Goal: Information Seeking & Learning: Learn about a topic

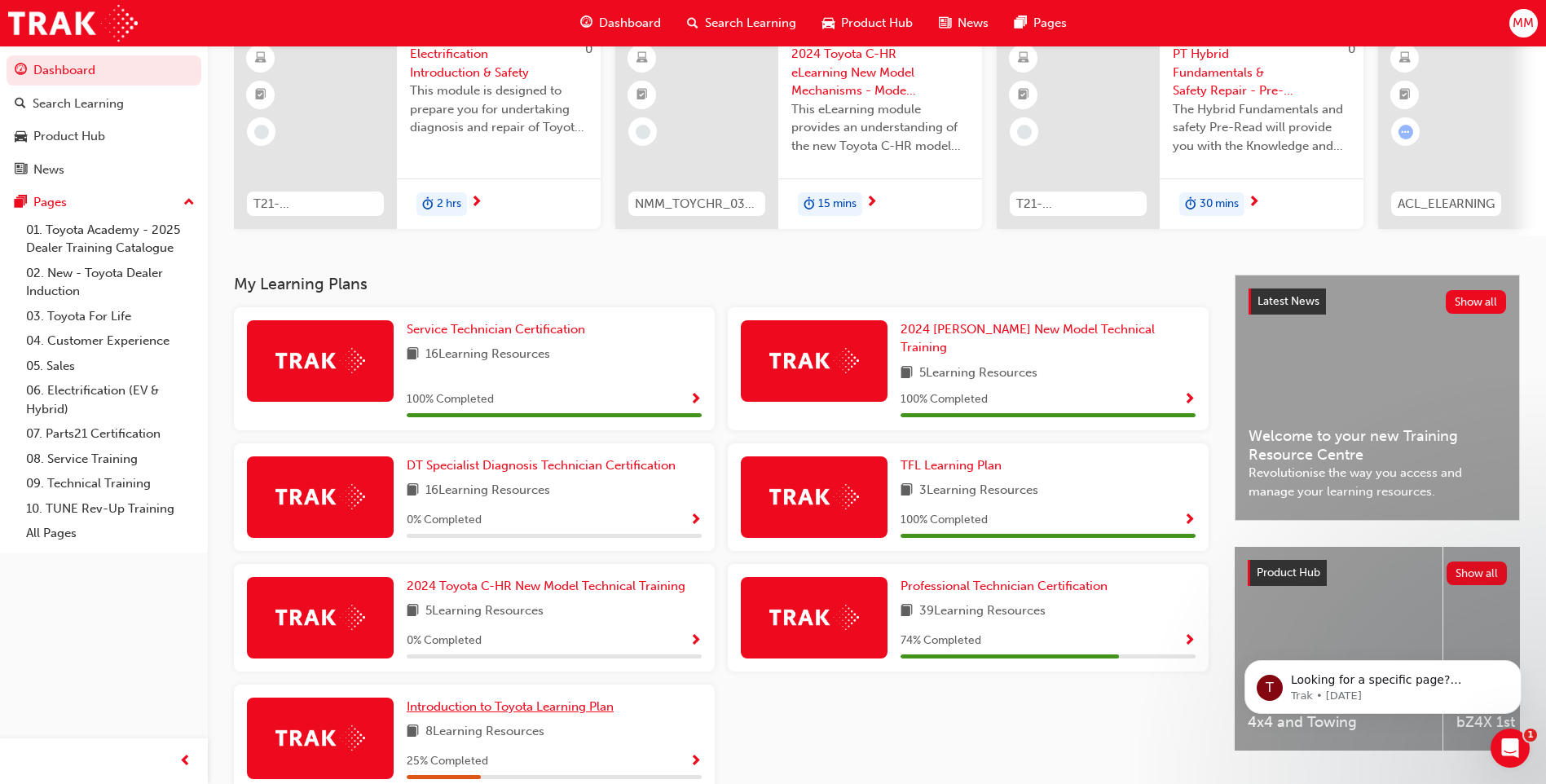
scroll to position [219, 0]
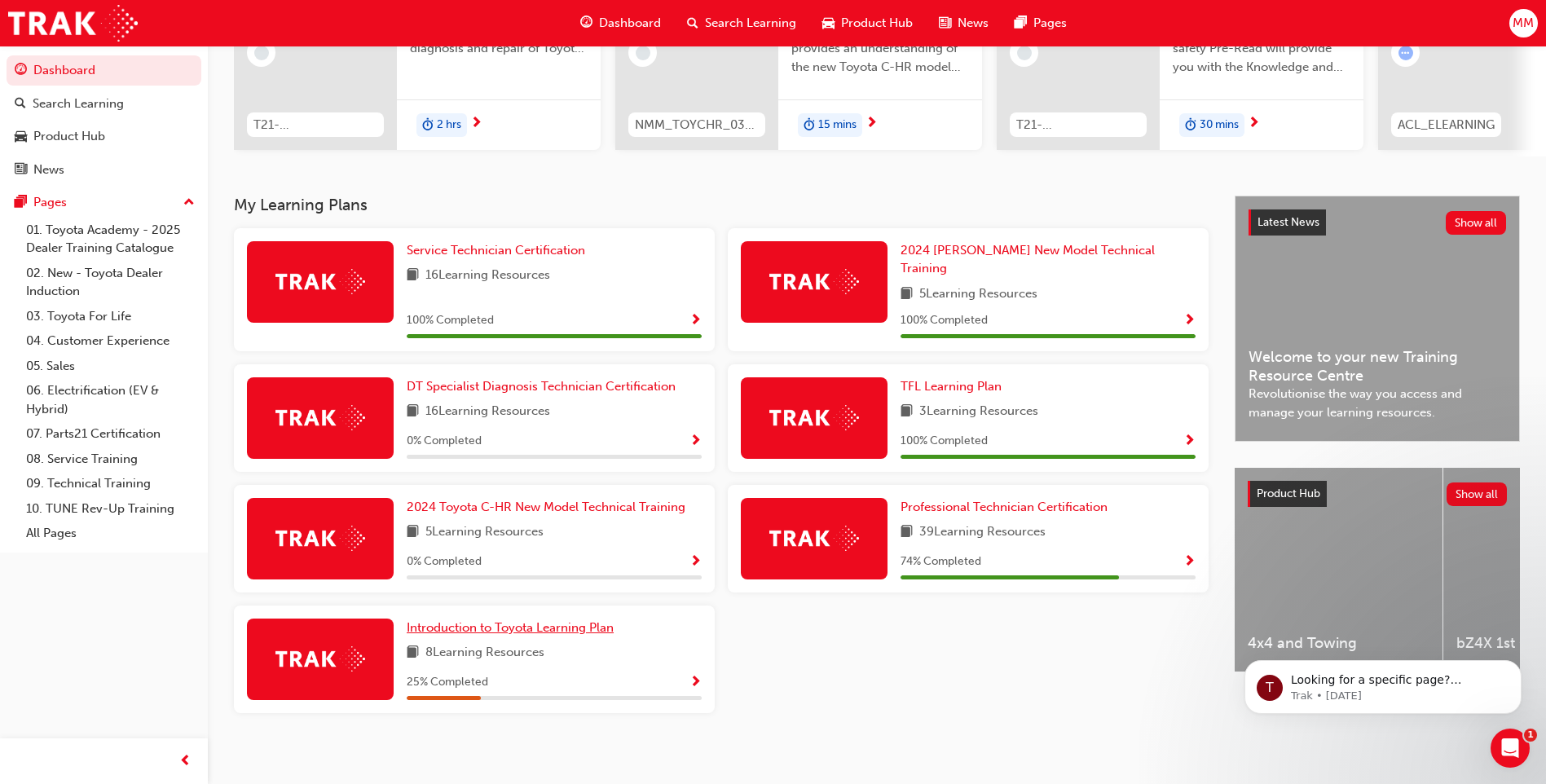
click at [477, 620] on span "Introduction to Toyota Learning Plan" at bounding box center [510, 628] width 207 height 15
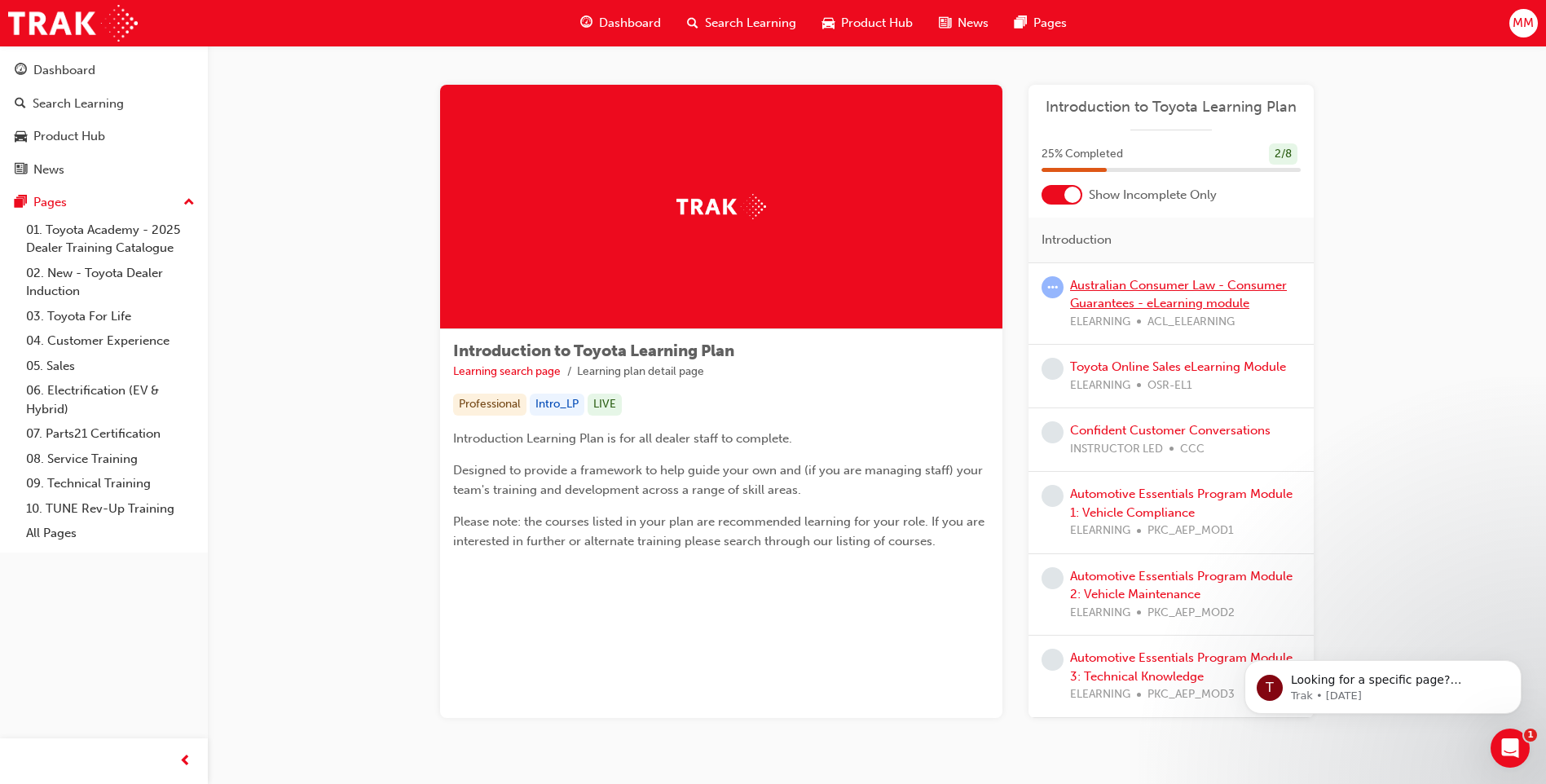
click at [1137, 298] on link "Australian Consumer Law - Consumer Guarantees - eLearning module" at bounding box center [1178, 294] width 217 height 34
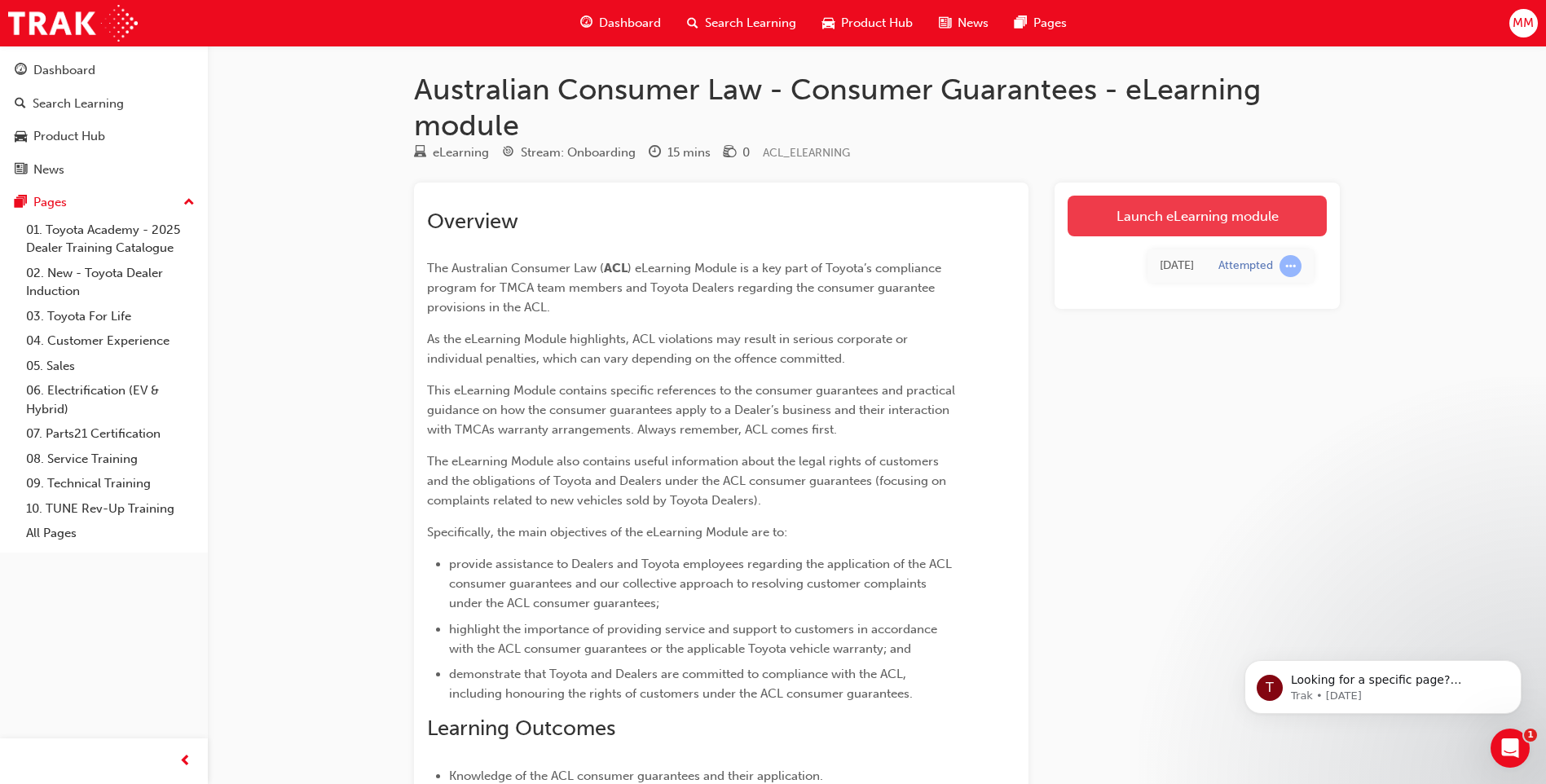
click at [1147, 222] on link "Launch eLearning module" at bounding box center [1197, 216] width 259 height 41
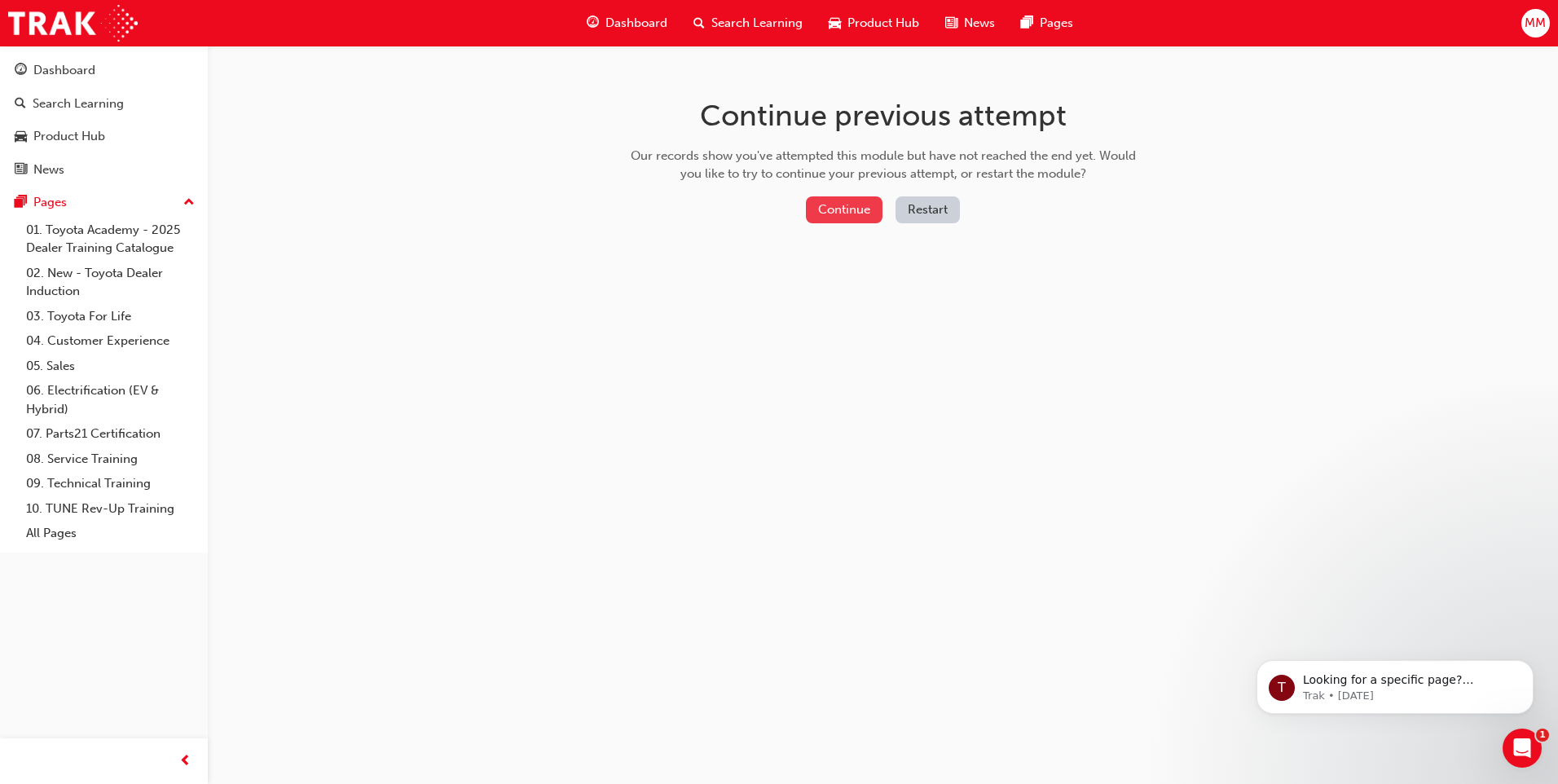
click at [849, 206] on button "Continue" at bounding box center [844, 210] width 76 height 27
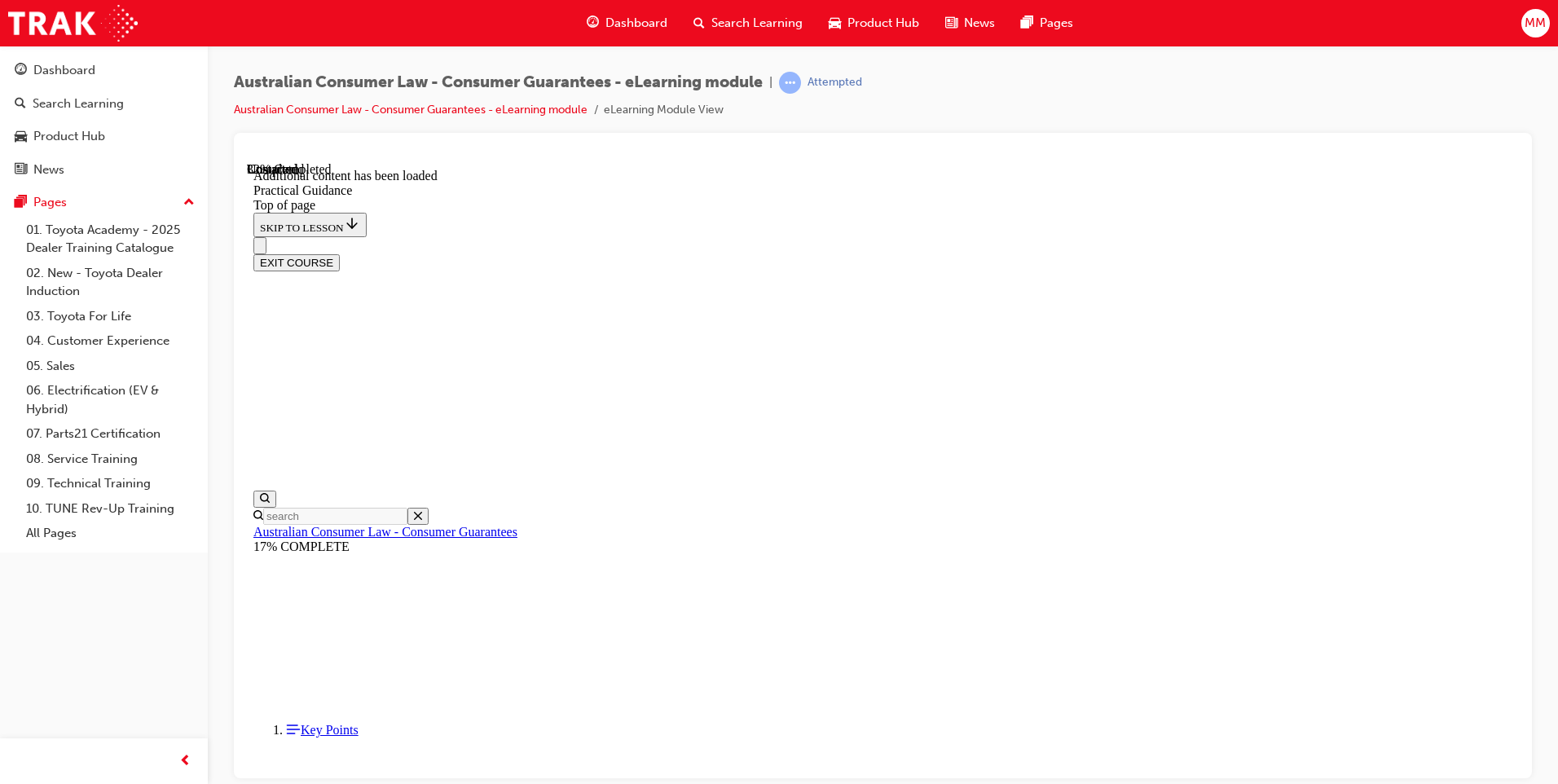
scroll to position [132, 0]
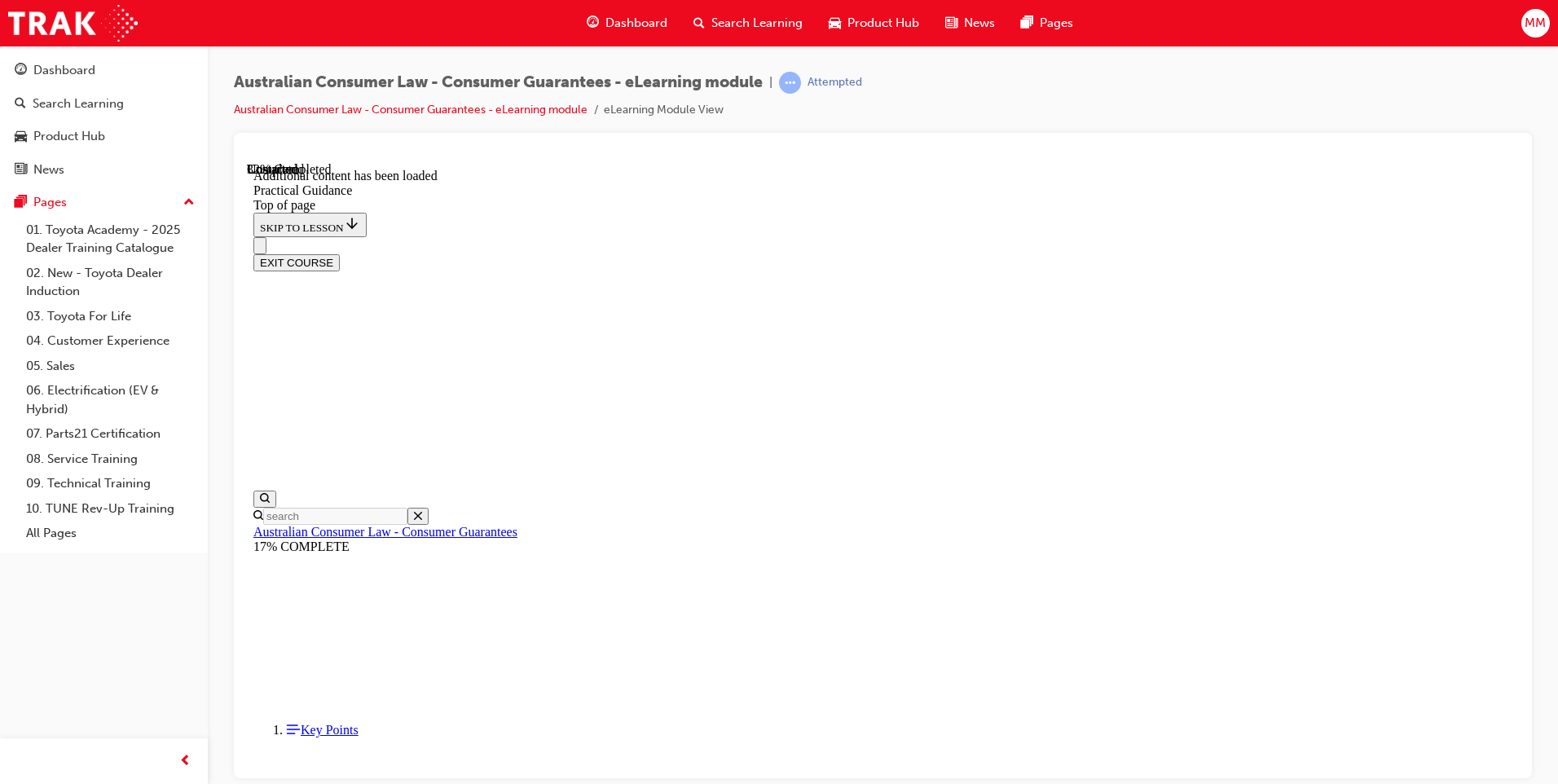
scroll to position [1000, 0]
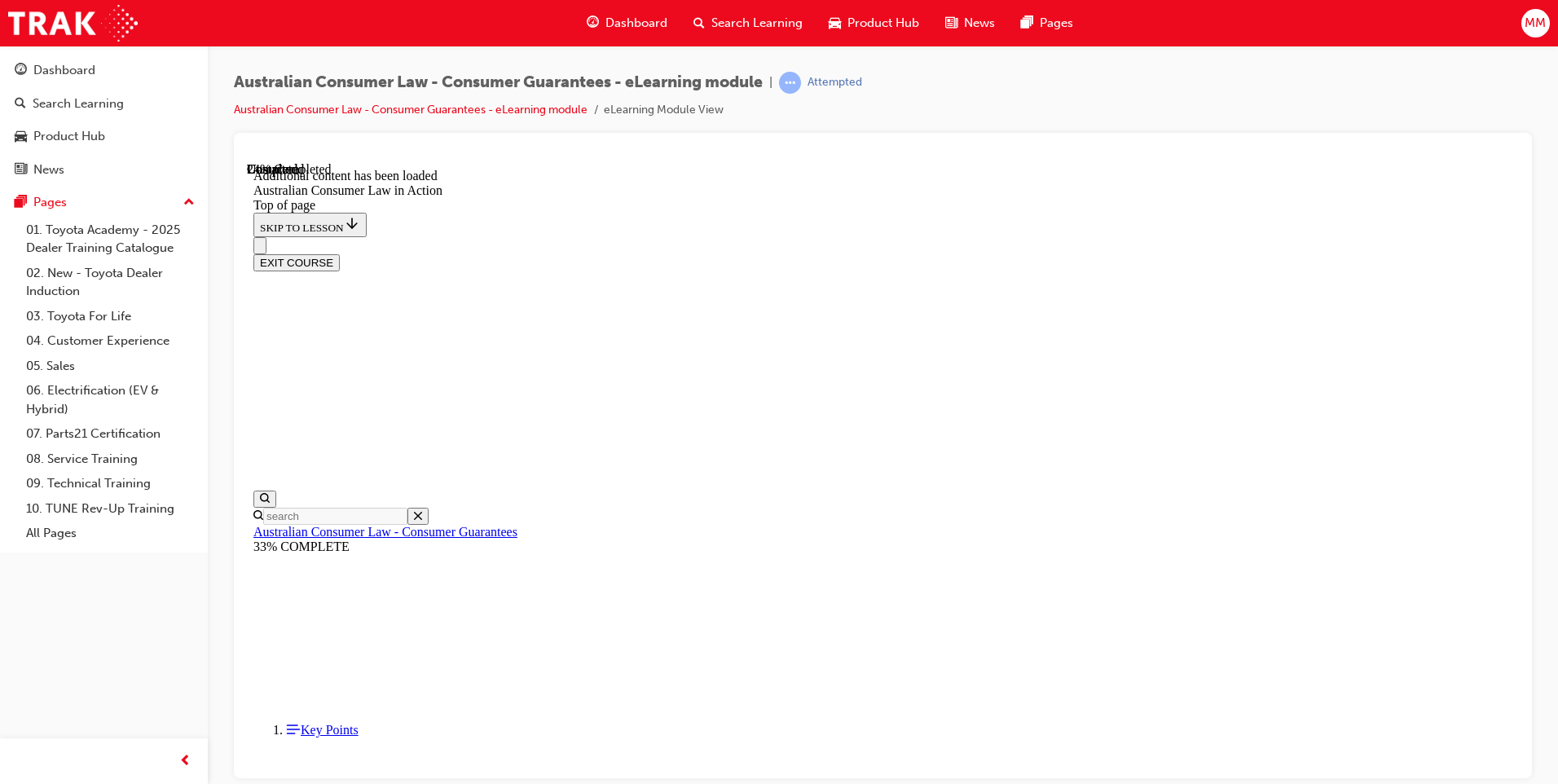
scroll to position [865, 0]
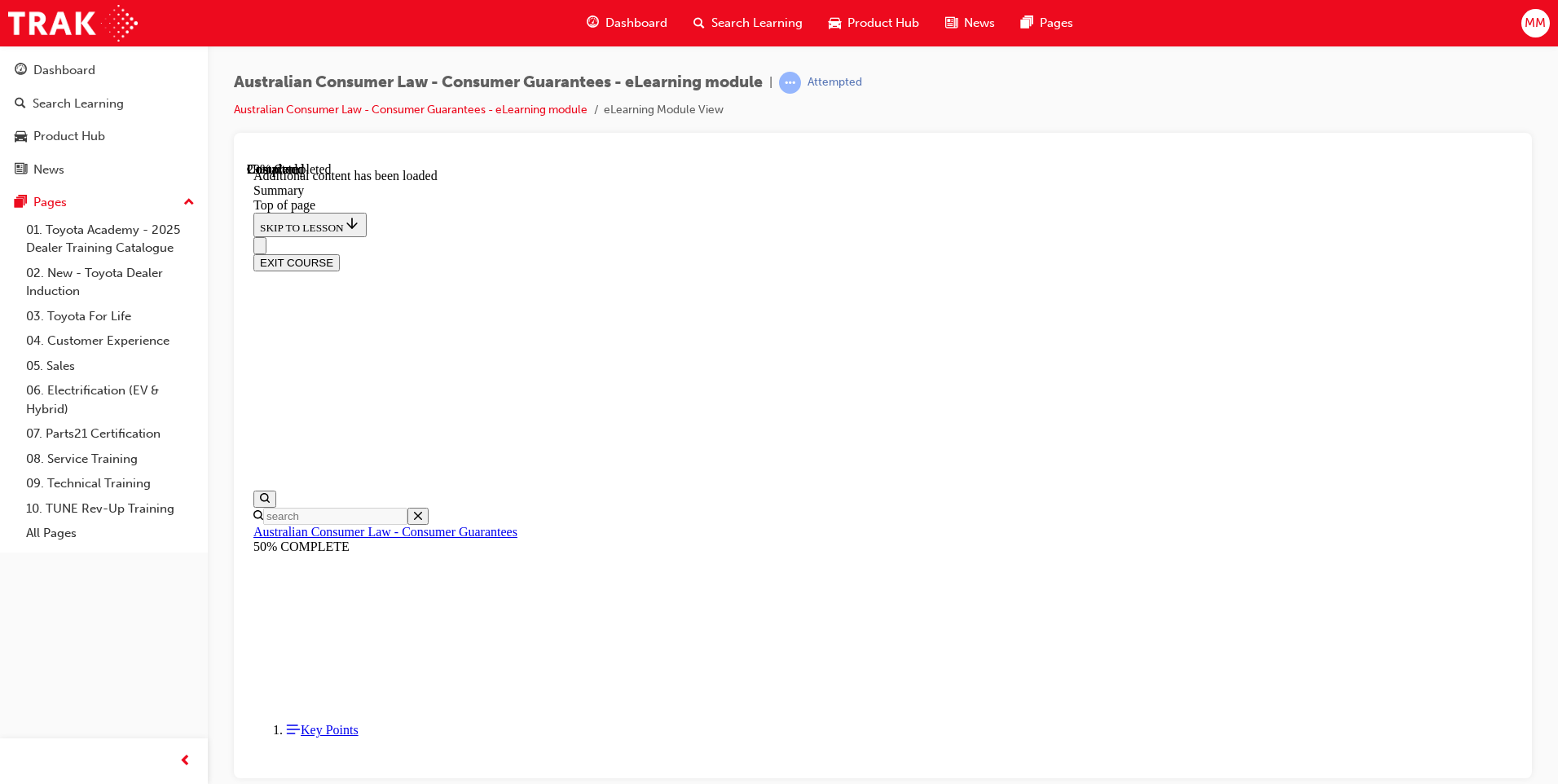
scroll to position [487, 0]
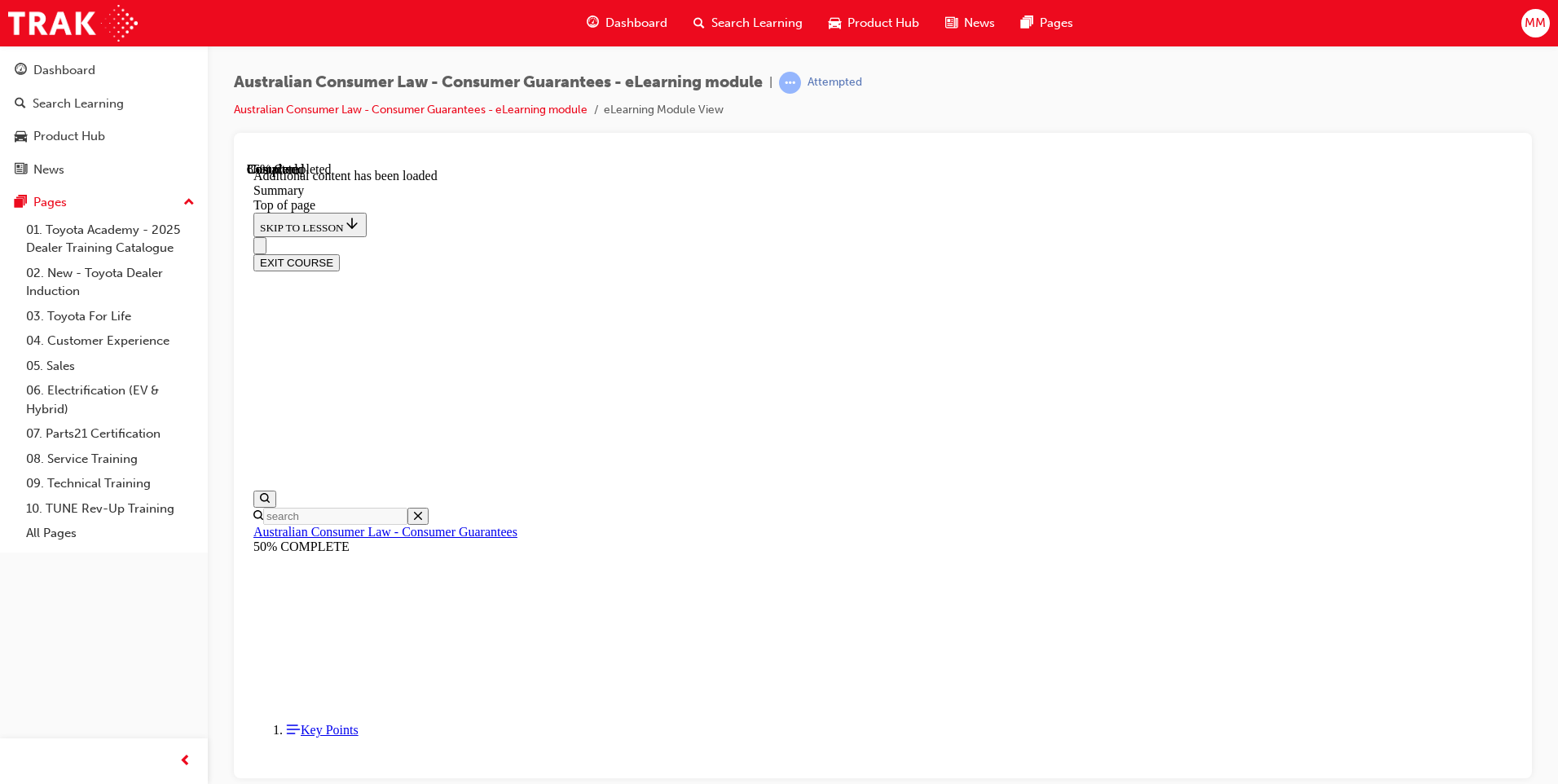
scroll to position [1480, 0]
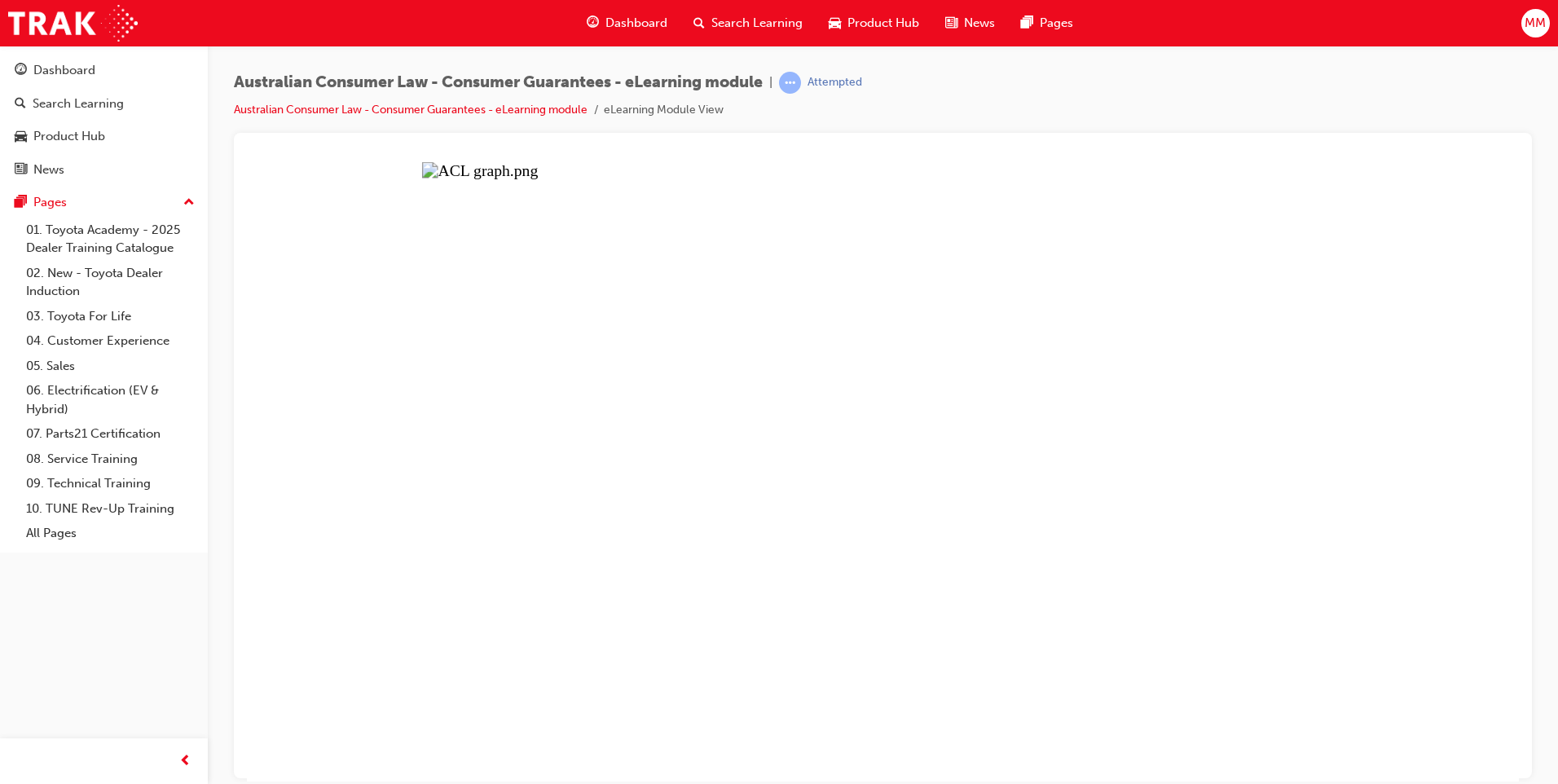
click at [1277, 496] on button "Unzoom image" at bounding box center [882, 470] width 1272 height 619
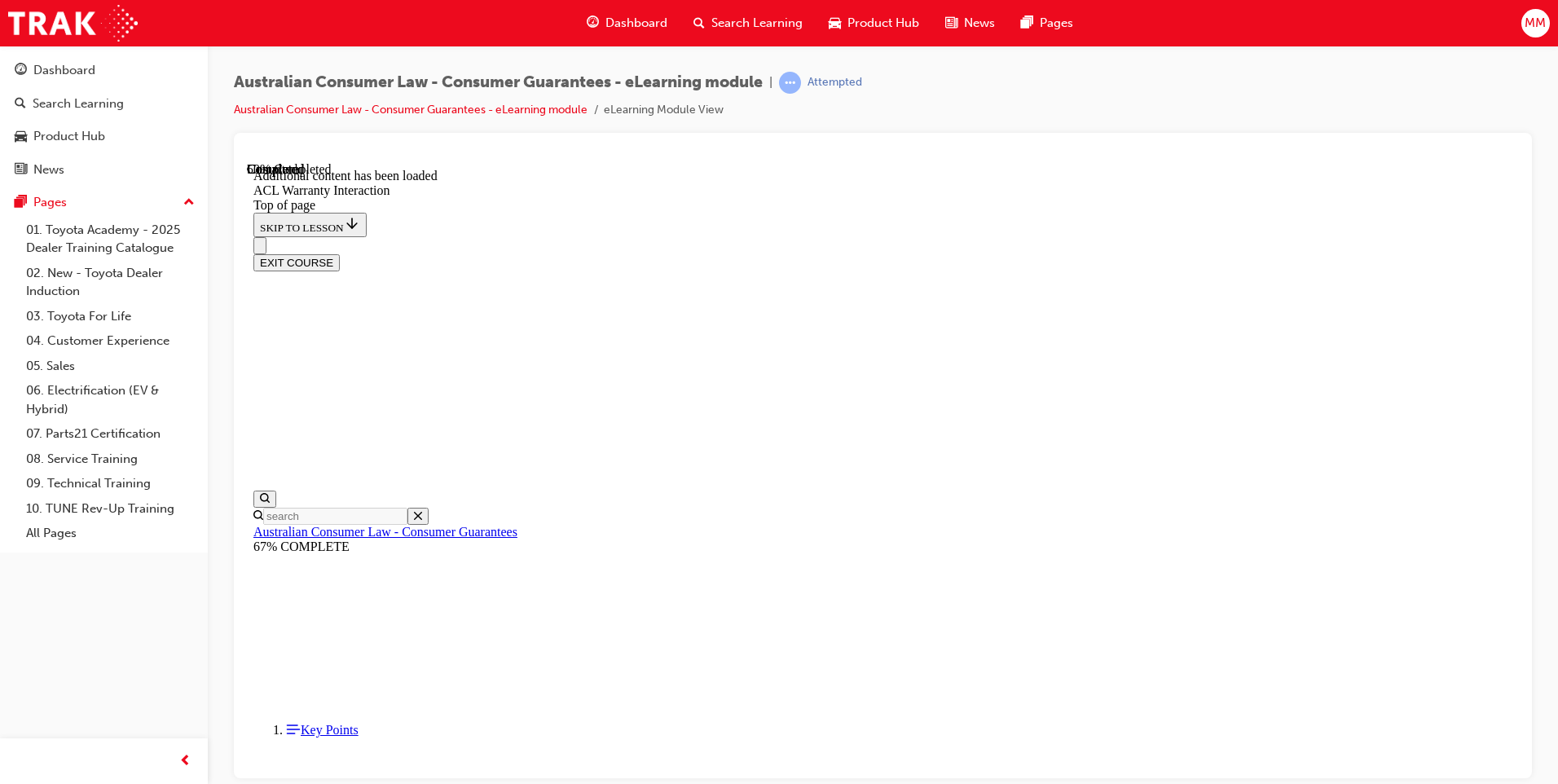
scroll to position [947, 0]
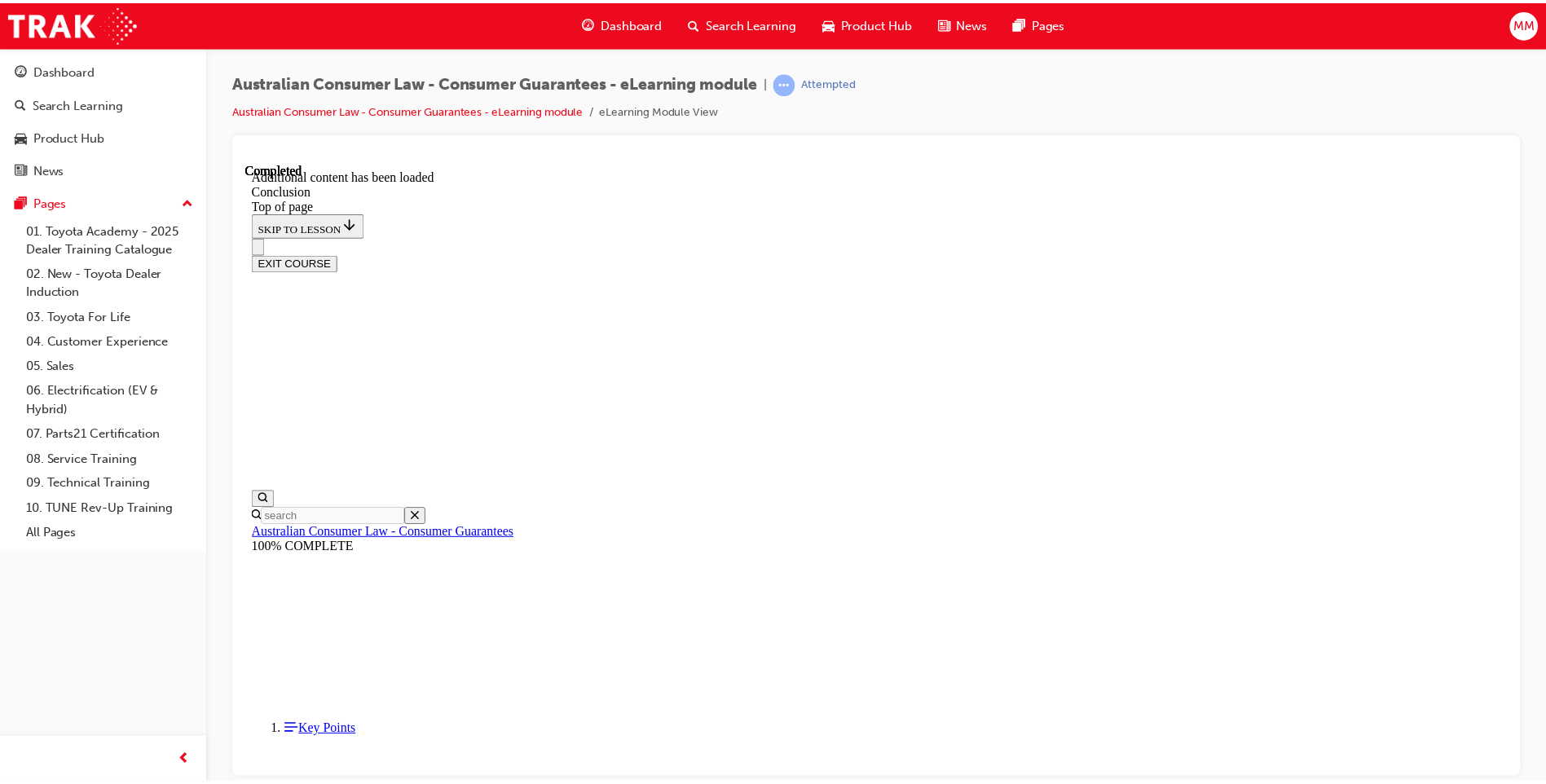
scroll to position [51, 0]
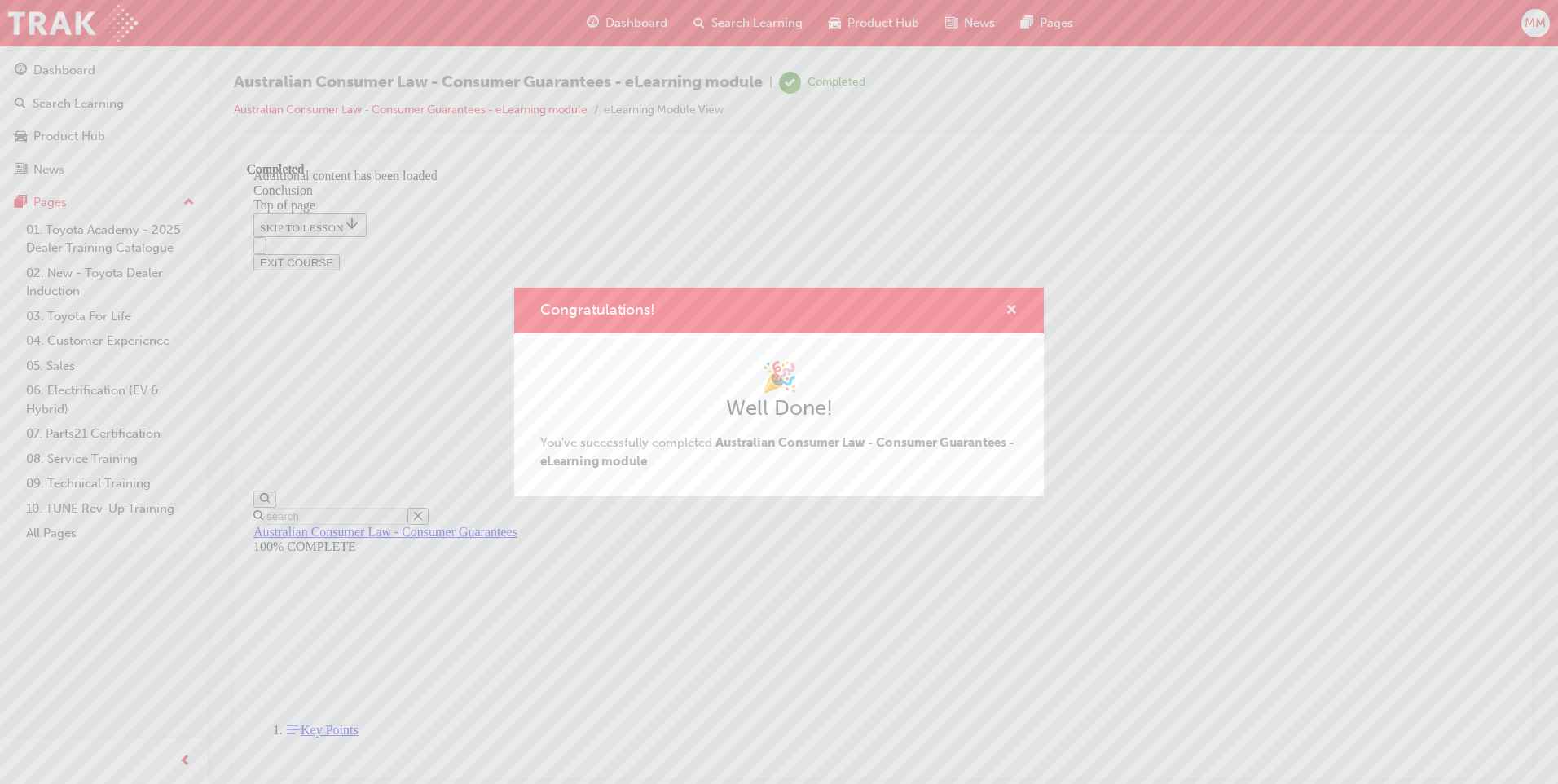
click at [1009, 304] on span "cross-icon" at bounding box center [1010, 311] width 12 height 15
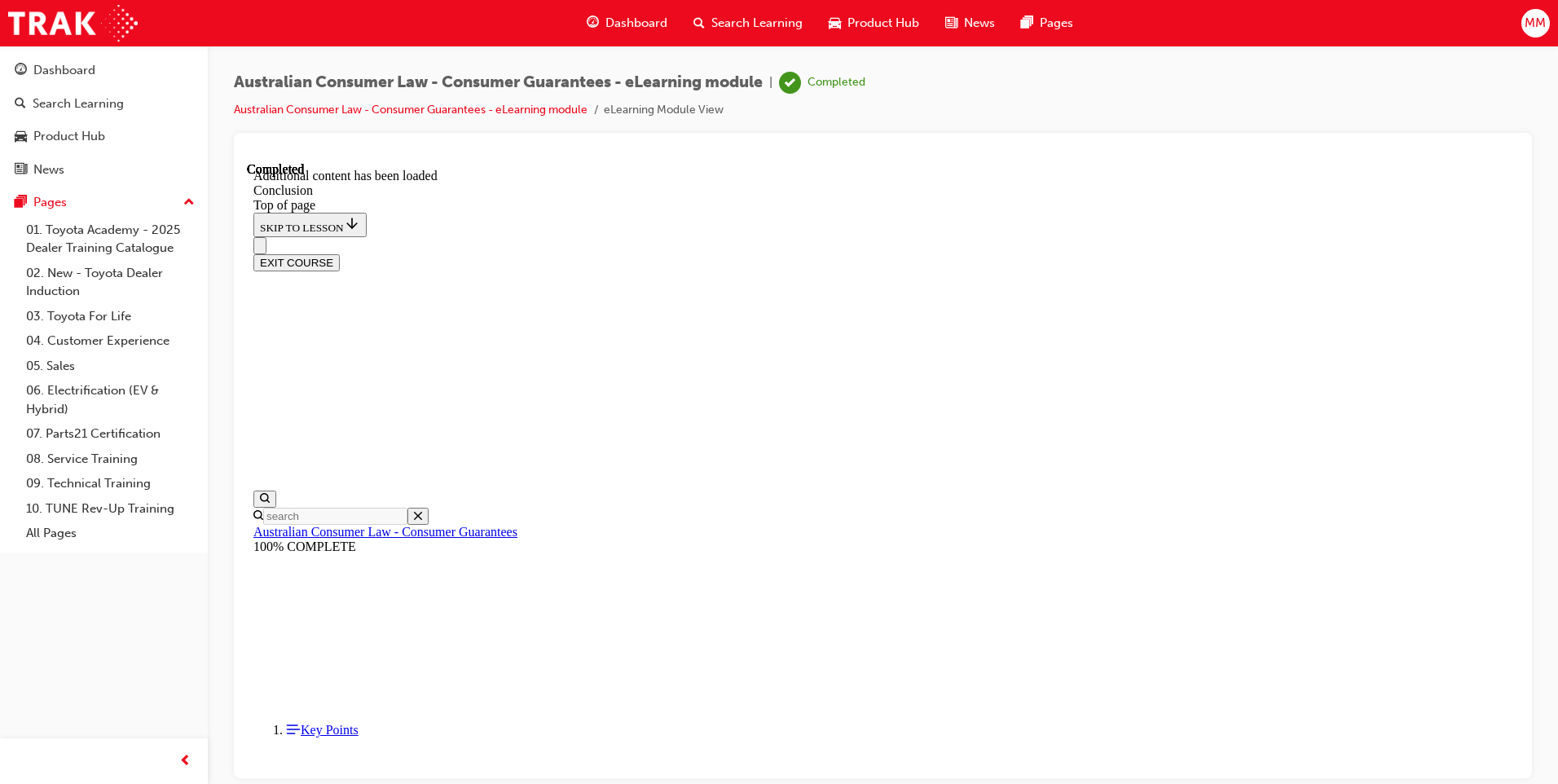
click at [644, 15] on span "Dashboard" at bounding box center [636, 23] width 62 height 19
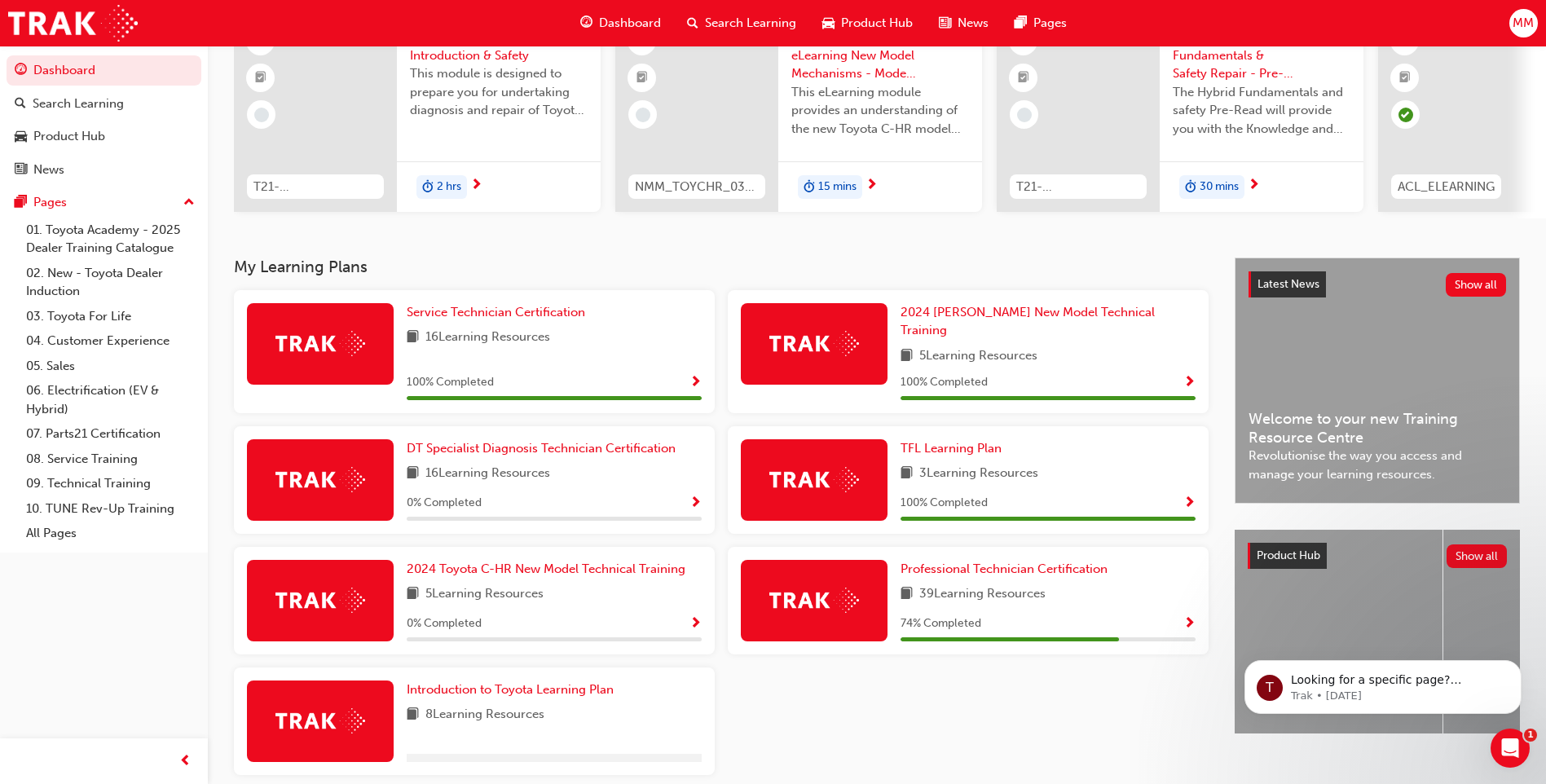
scroll to position [163, 0]
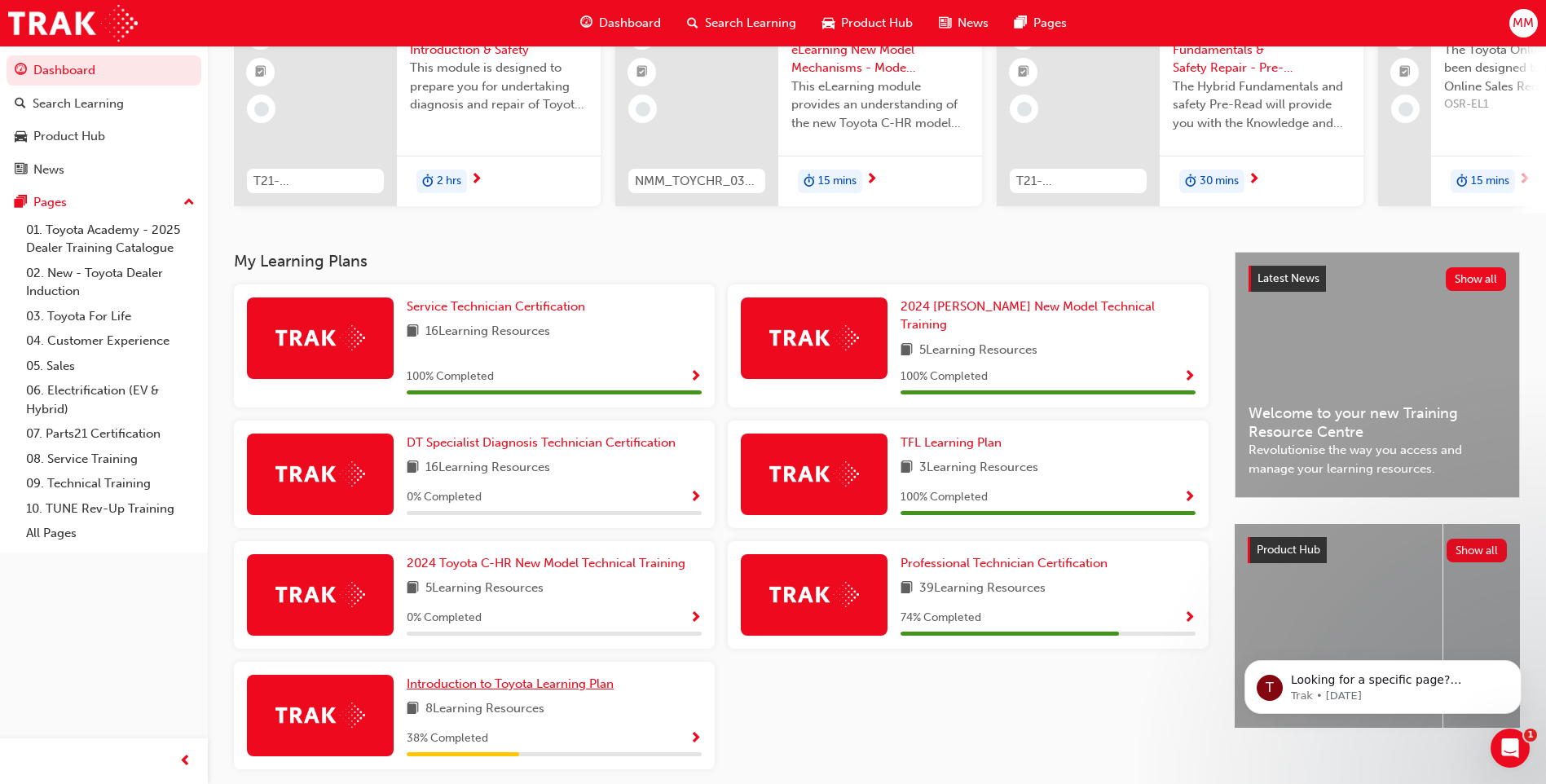
click at [521, 676] on span "Introduction to Toyota Learning Plan" at bounding box center [510, 683] width 207 height 15
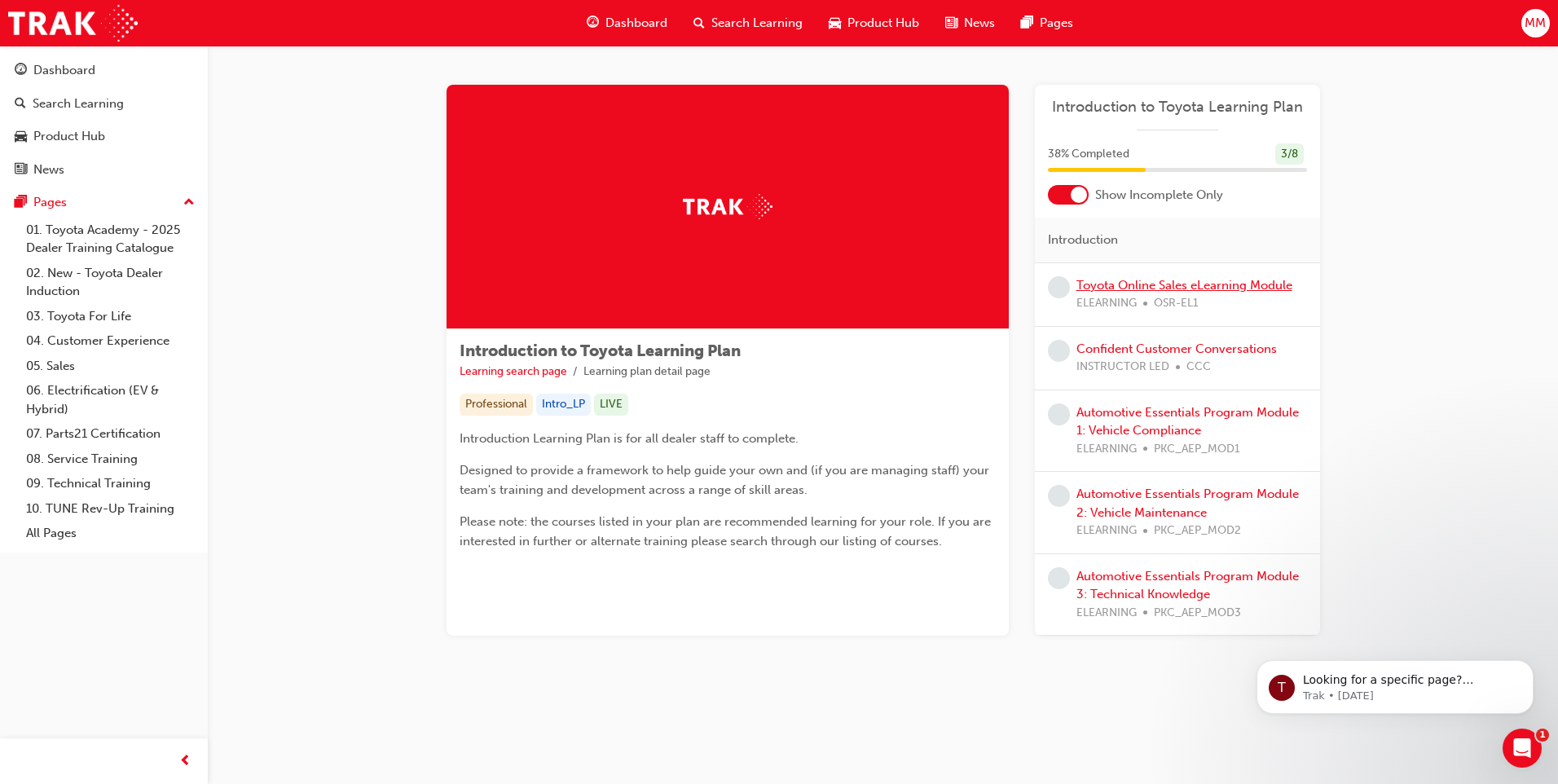
click at [1151, 291] on link "Toyota Online Sales eLearning Module" at bounding box center [1183, 285] width 216 height 15
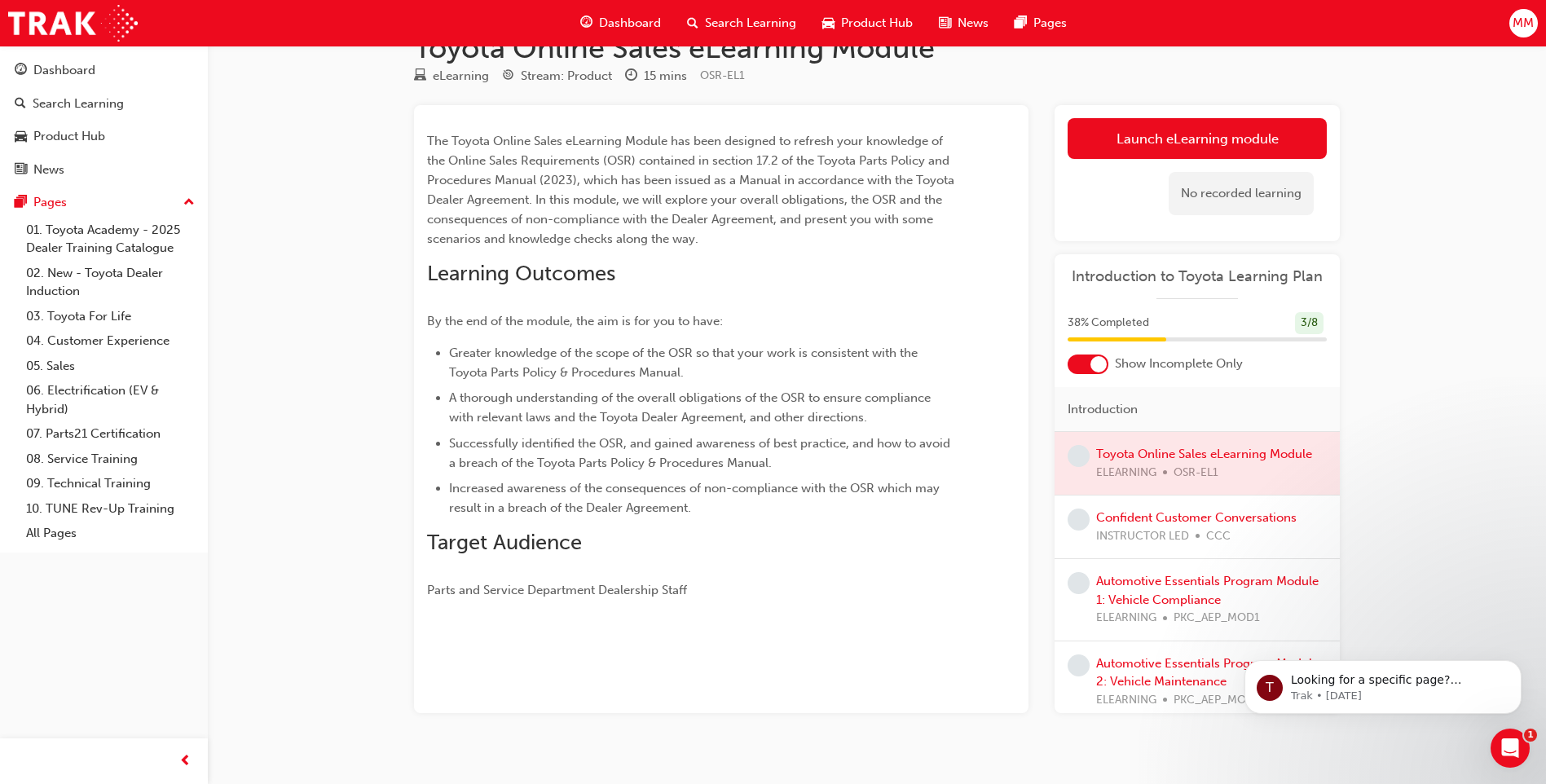
scroll to position [64, 0]
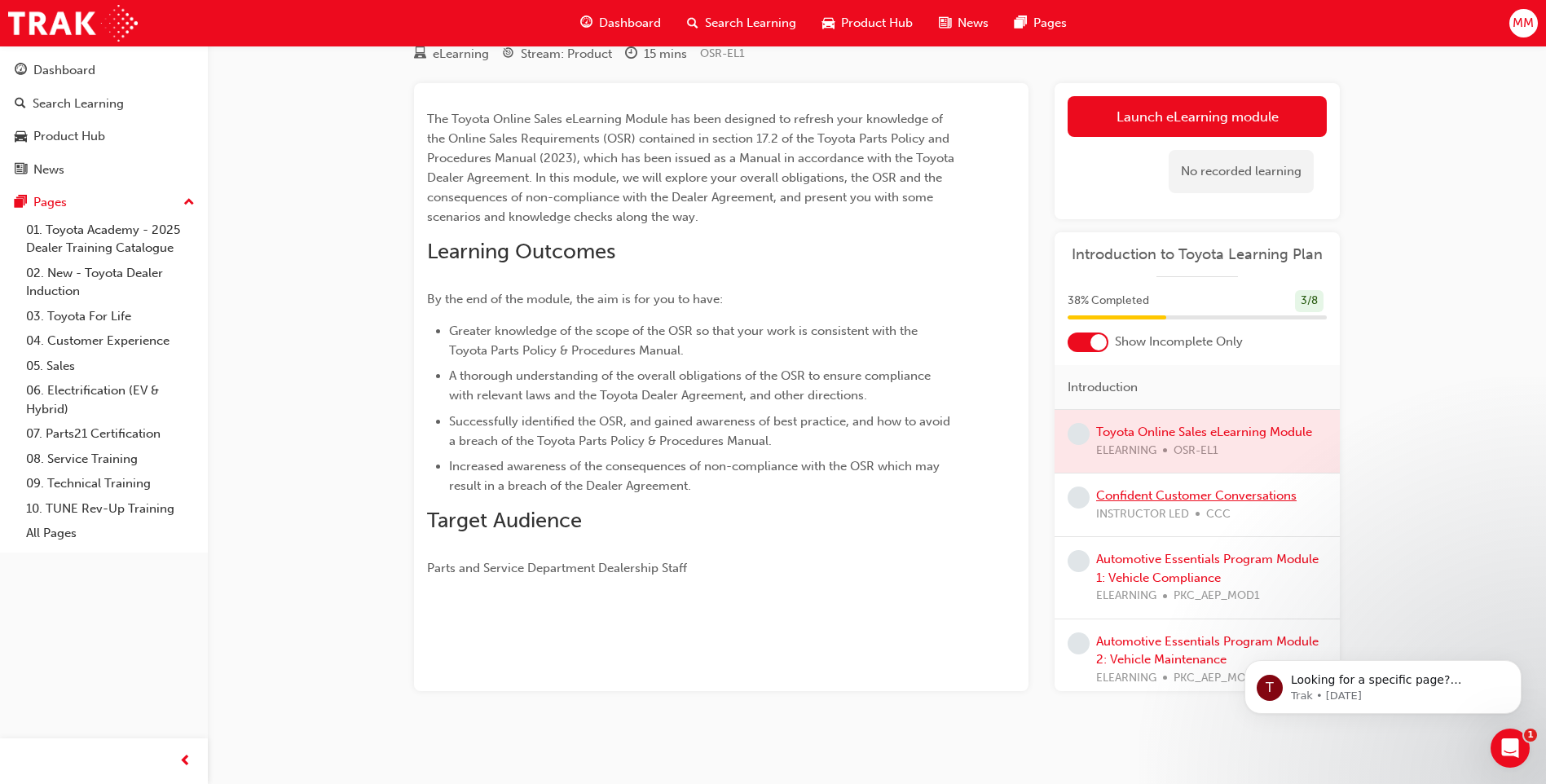
click at [1165, 495] on link "Confident Customer Conversations" at bounding box center [1197, 496] width 200 height 15
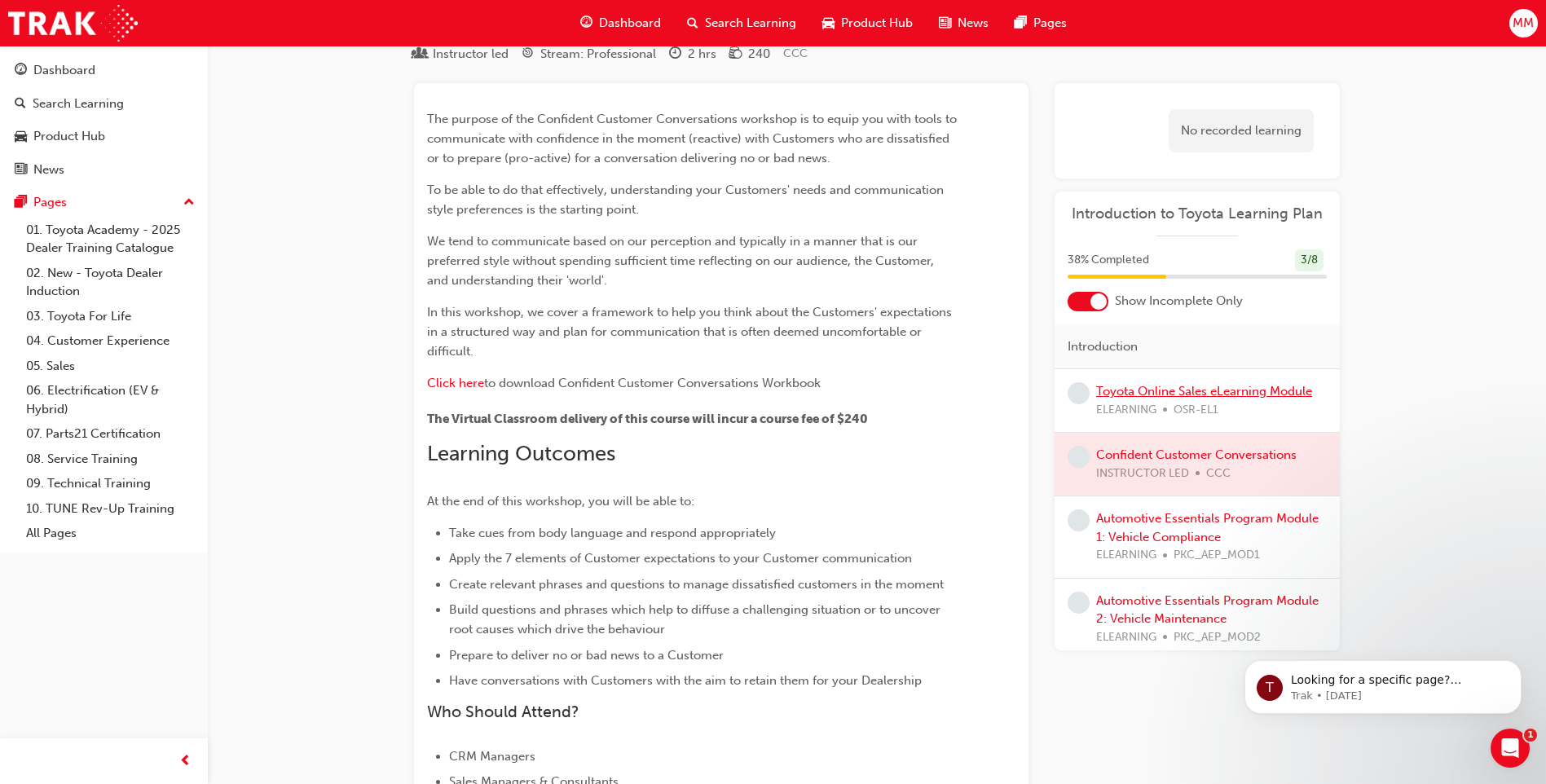
click at [1163, 393] on link "Toyota Online Sales eLearning Module" at bounding box center [1204, 391] width 216 height 15
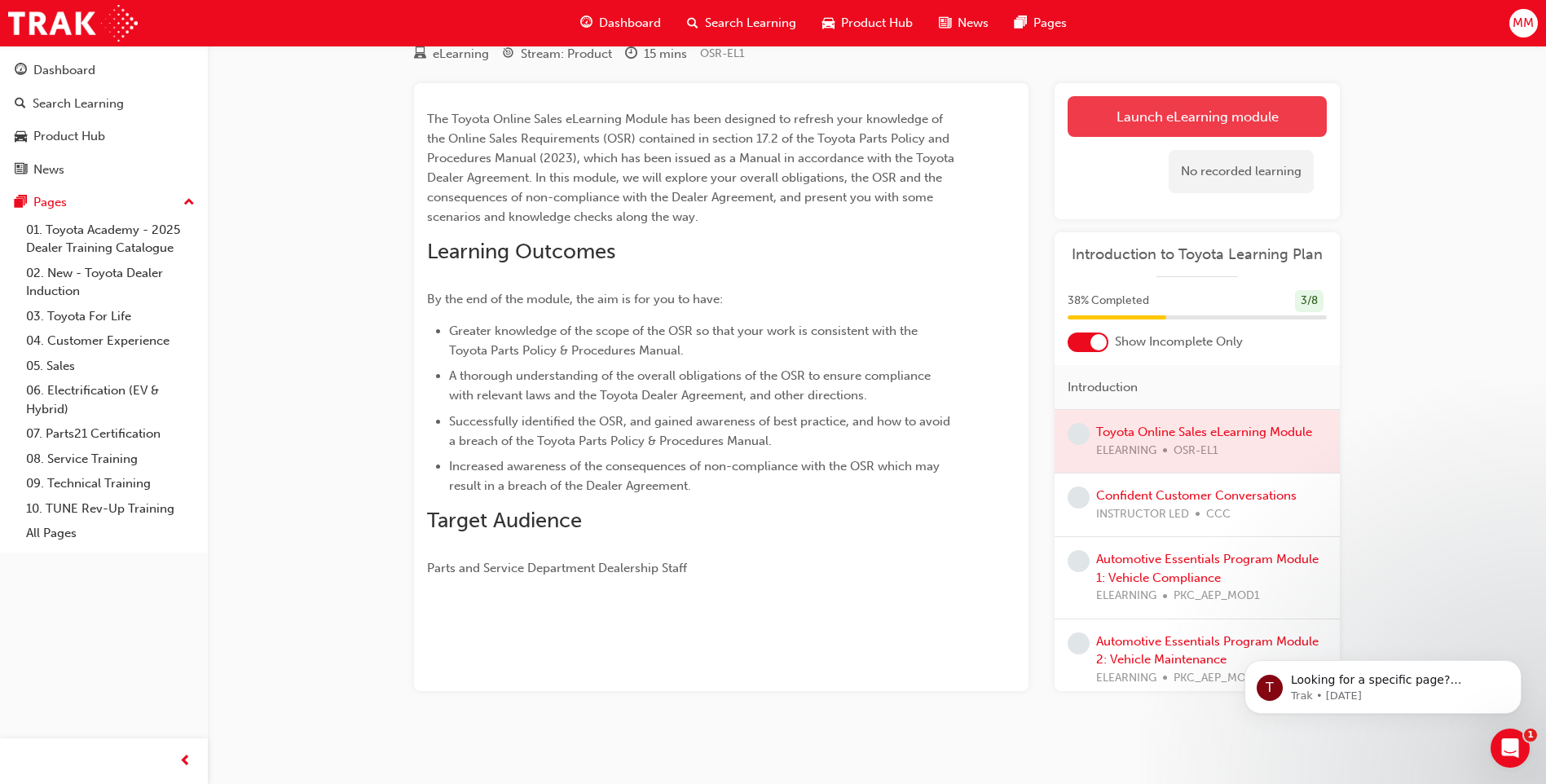
click at [1232, 118] on link "Launch eLearning module" at bounding box center [1197, 116] width 259 height 41
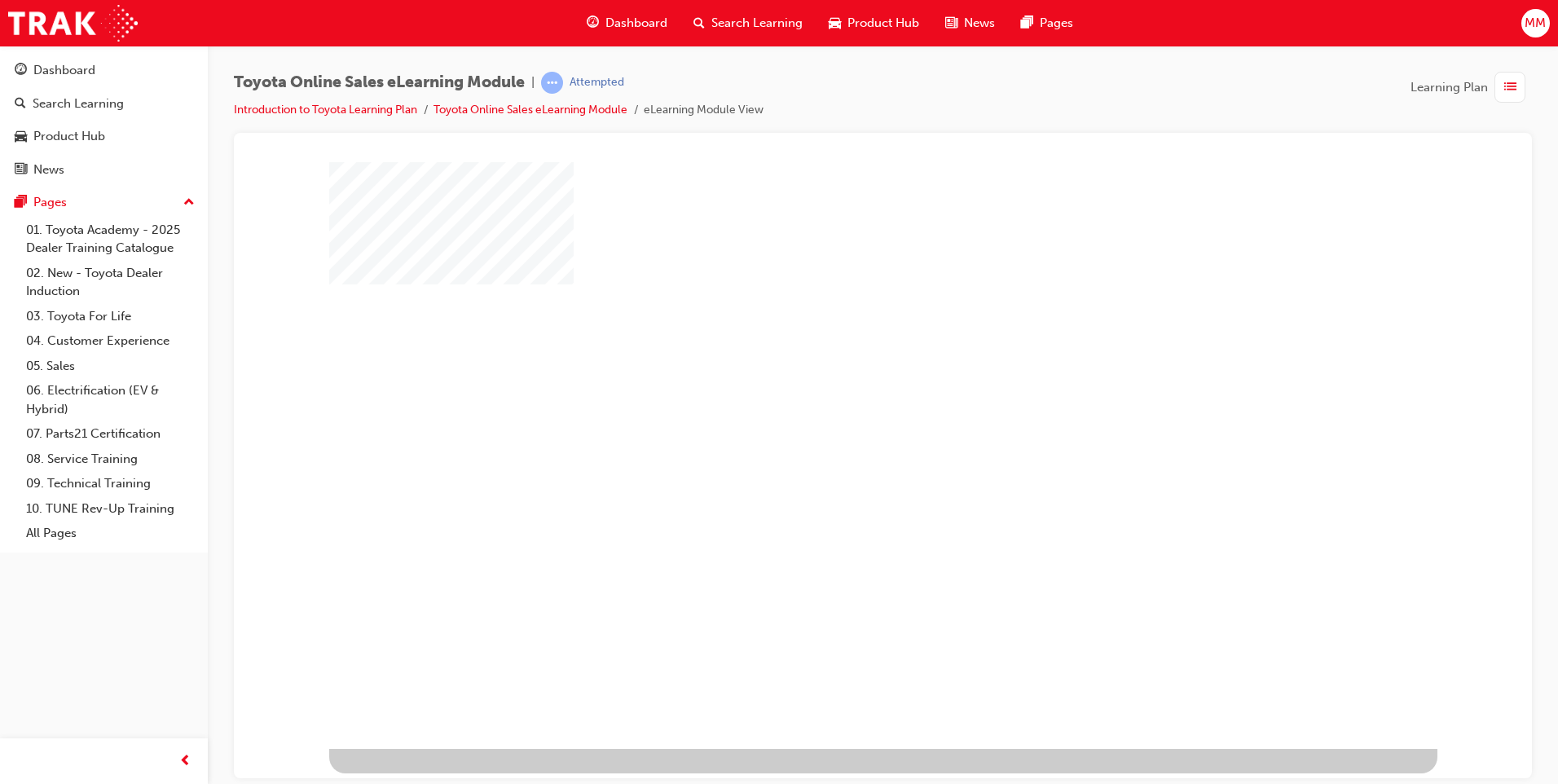
click at [836, 407] on div "play" at bounding box center [836, 407] width 0 height 0
